Goal: Task Accomplishment & Management: Manage account settings

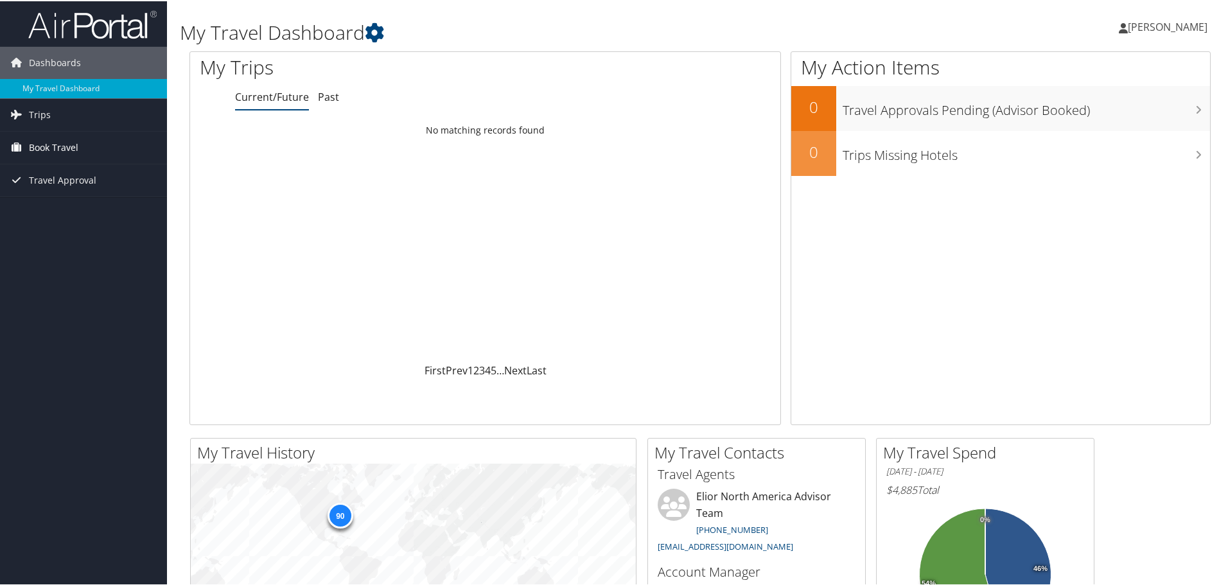
click at [69, 140] on span "Book Travel" at bounding box center [53, 146] width 49 height 32
click at [65, 211] on link "Book/Manage Online Trips" at bounding box center [83, 210] width 167 height 19
click at [1145, 24] on span "[PERSON_NAME]" at bounding box center [1167, 26] width 80 height 14
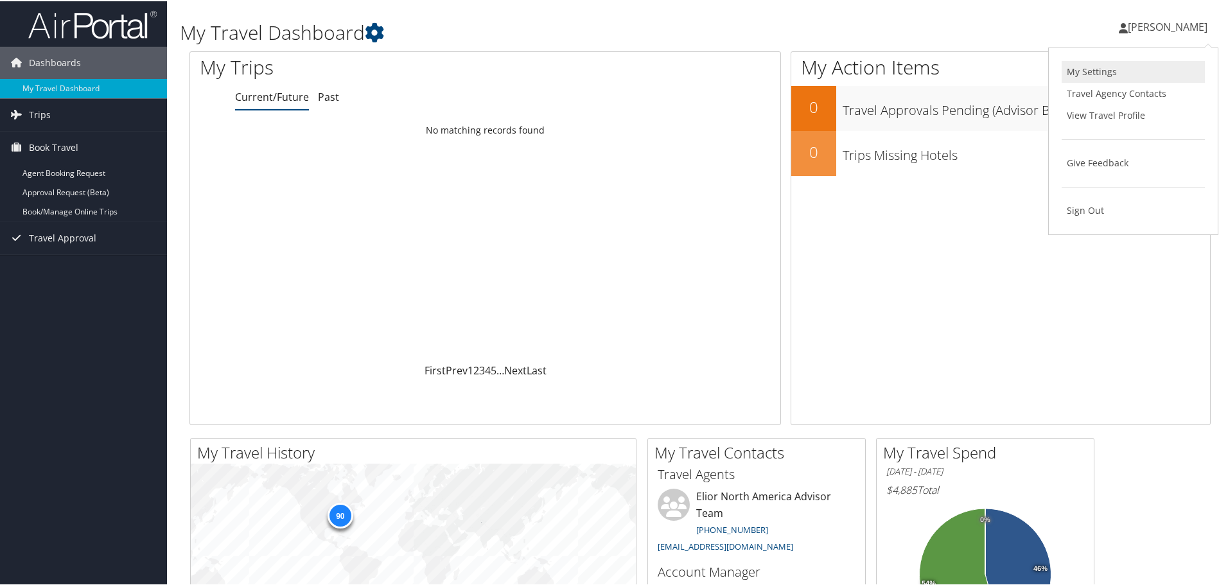
click at [1100, 69] on link "My Settings" at bounding box center [1132, 71] width 143 height 22
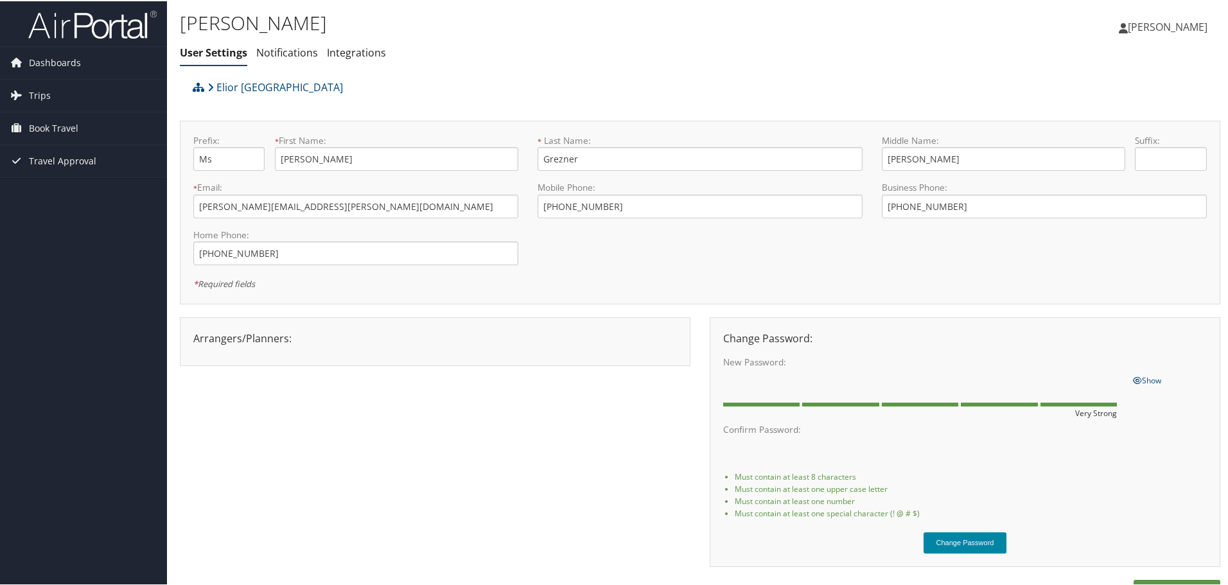
click at [982, 540] on button "Change Password" at bounding box center [964, 541] width 83 height 21
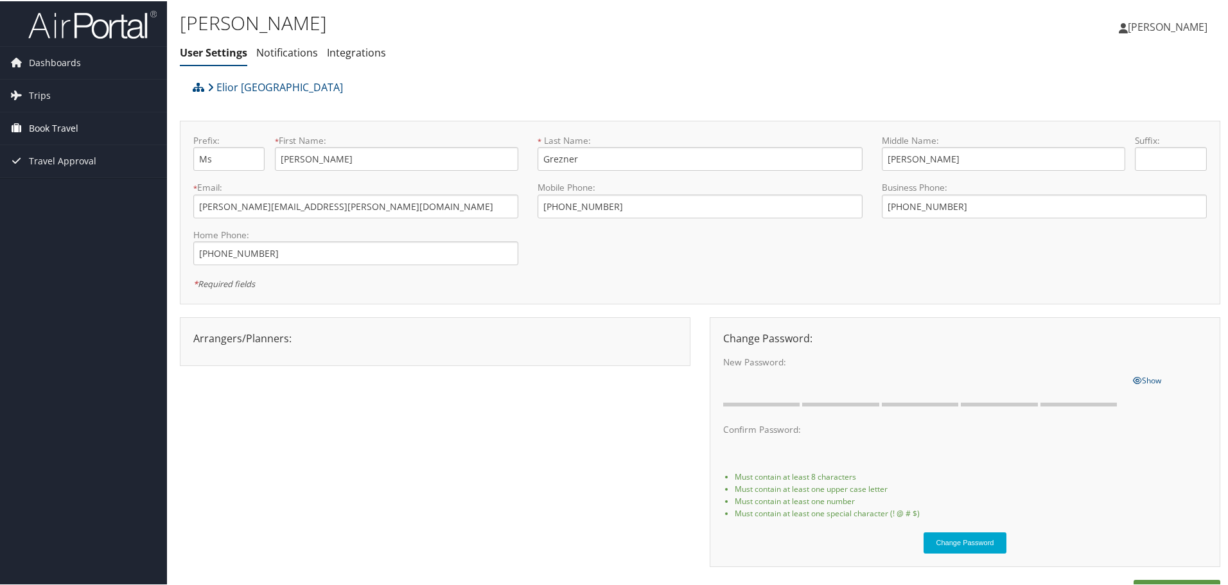
click at [59, 128] on span "Book Travel" at bounding box center [53, 127] width 49 height 32
click at [59, 187] on link "Book/Manage Online Trips" at bounding box center [83, 191] width 167 height 19
